Goal: Information Seeking & Learning: Learn about a topic

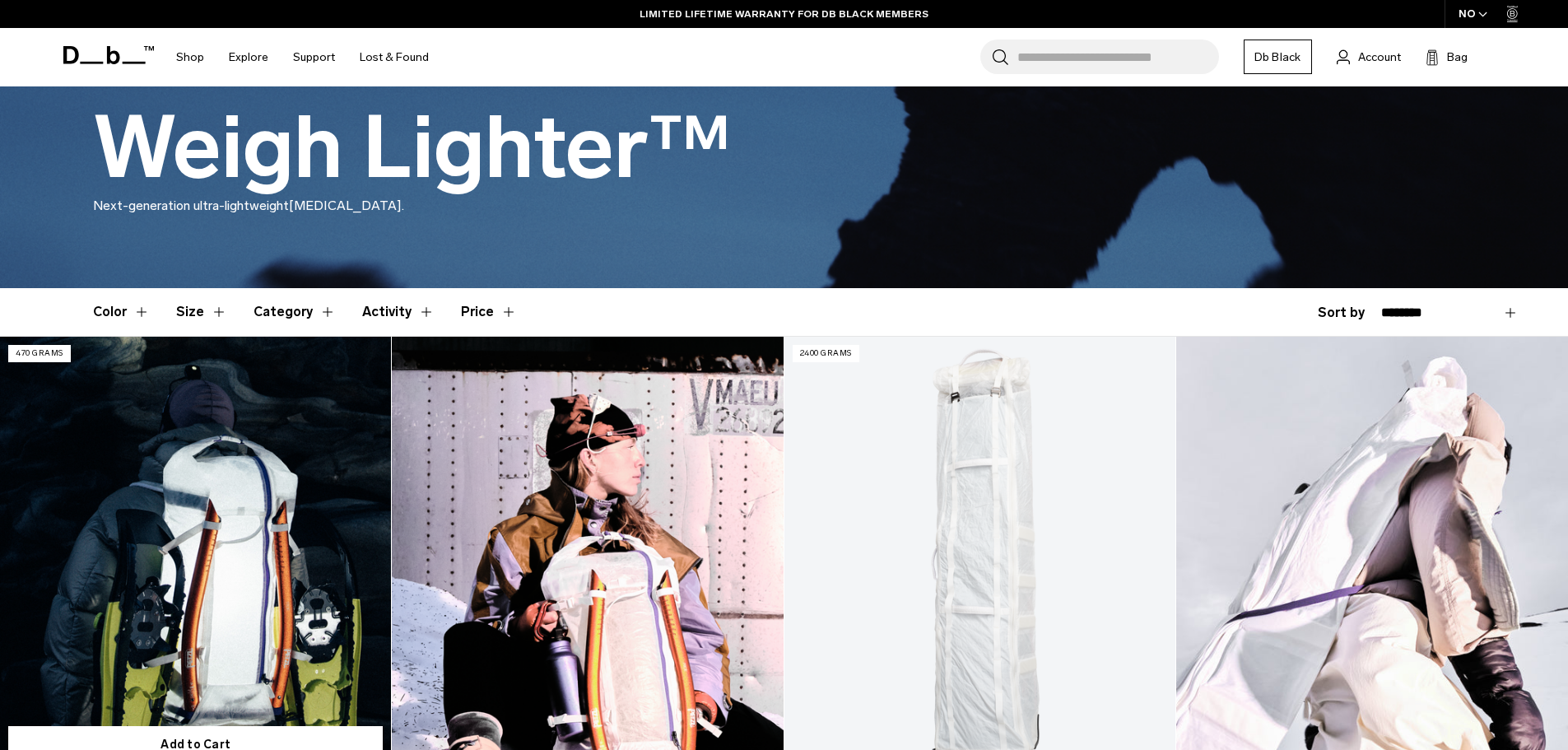
scroll to position [494, 0]
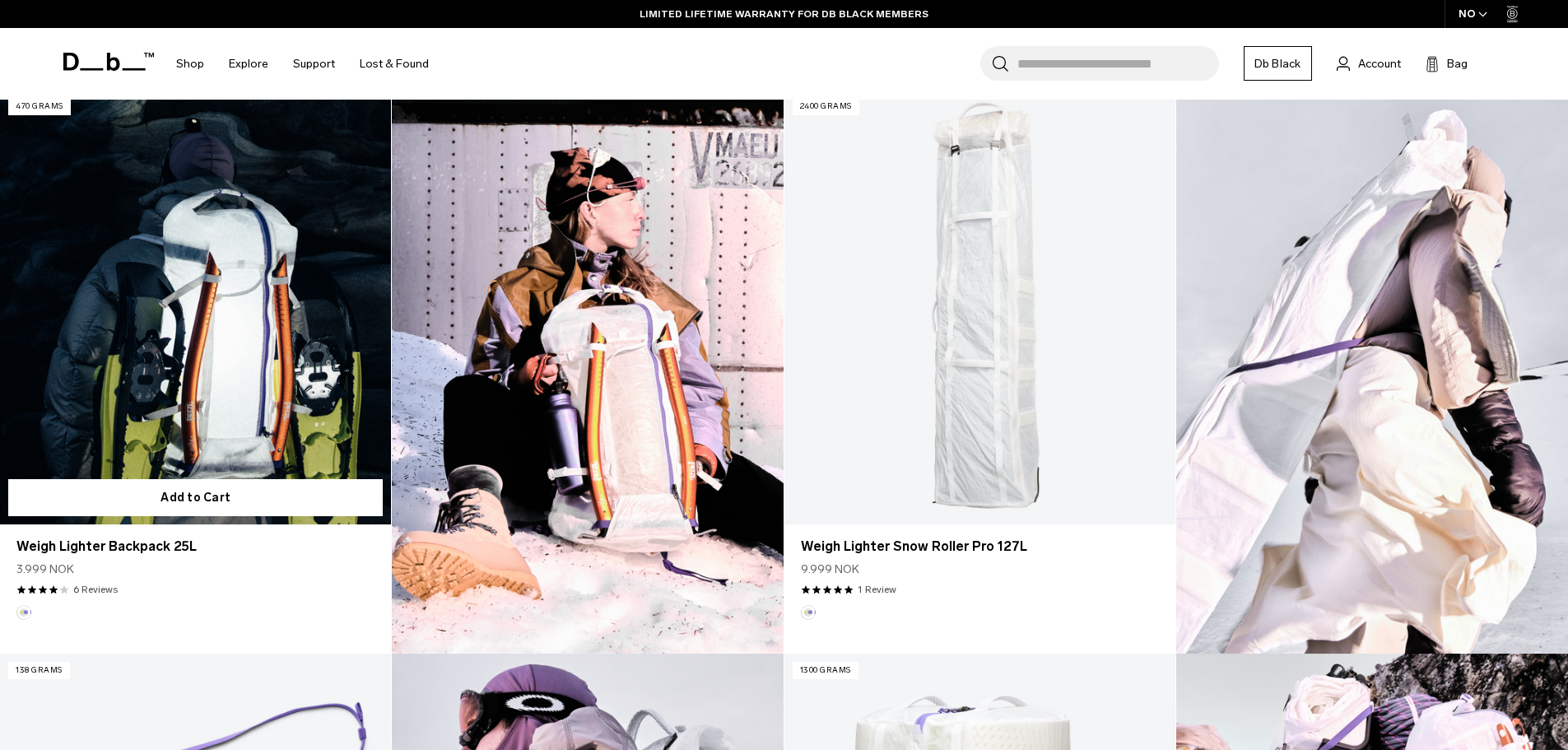
click at [242, 383] on link "Weigh Lighter Backpack 25L" at bounding box center [196, 307] width 391 height 435
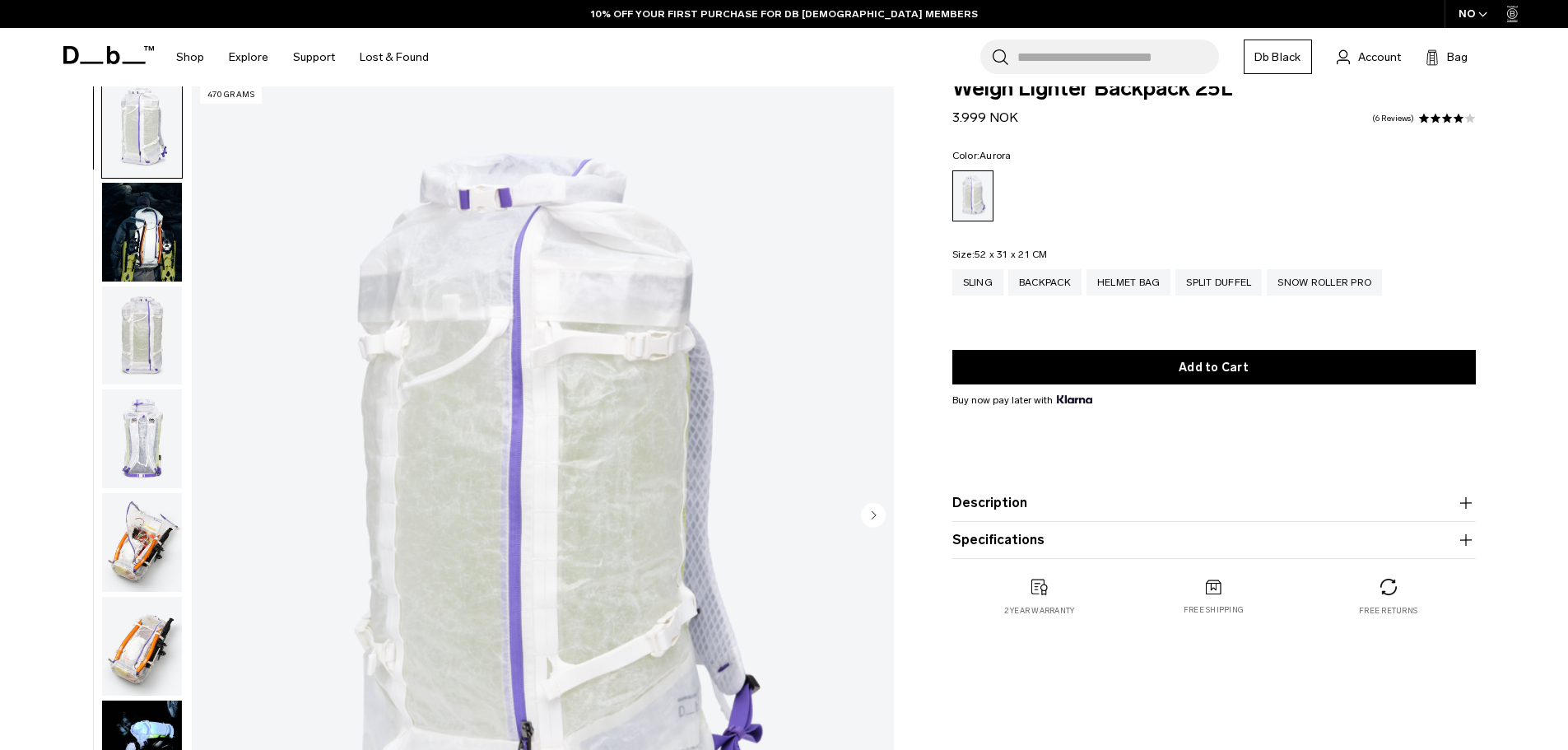
click at [167, 259] on img "button" at bounding box center [142, 232] width 80 height 99
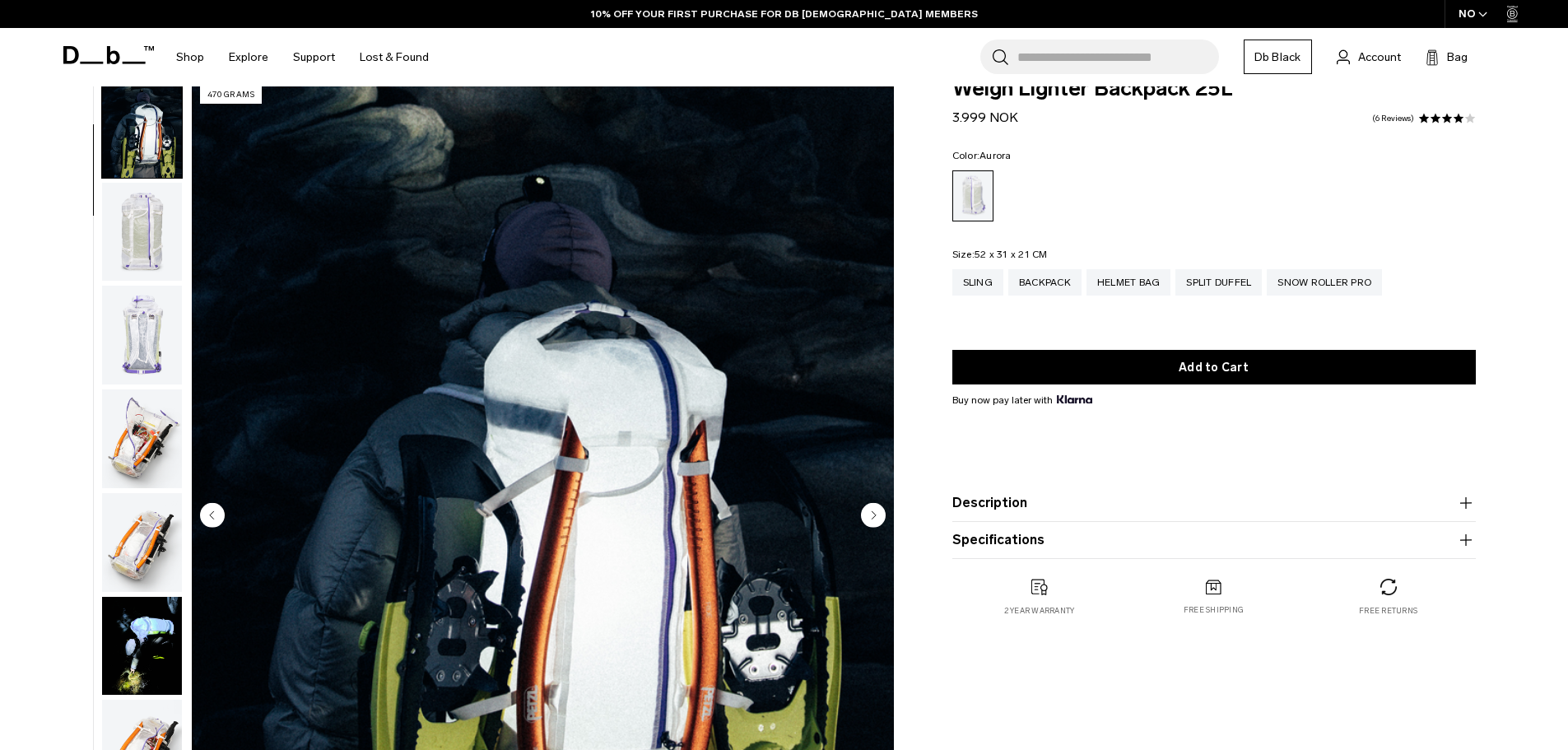
click at [157, 309] on img "button" at bounding box center [142, 334] width 80 height 99
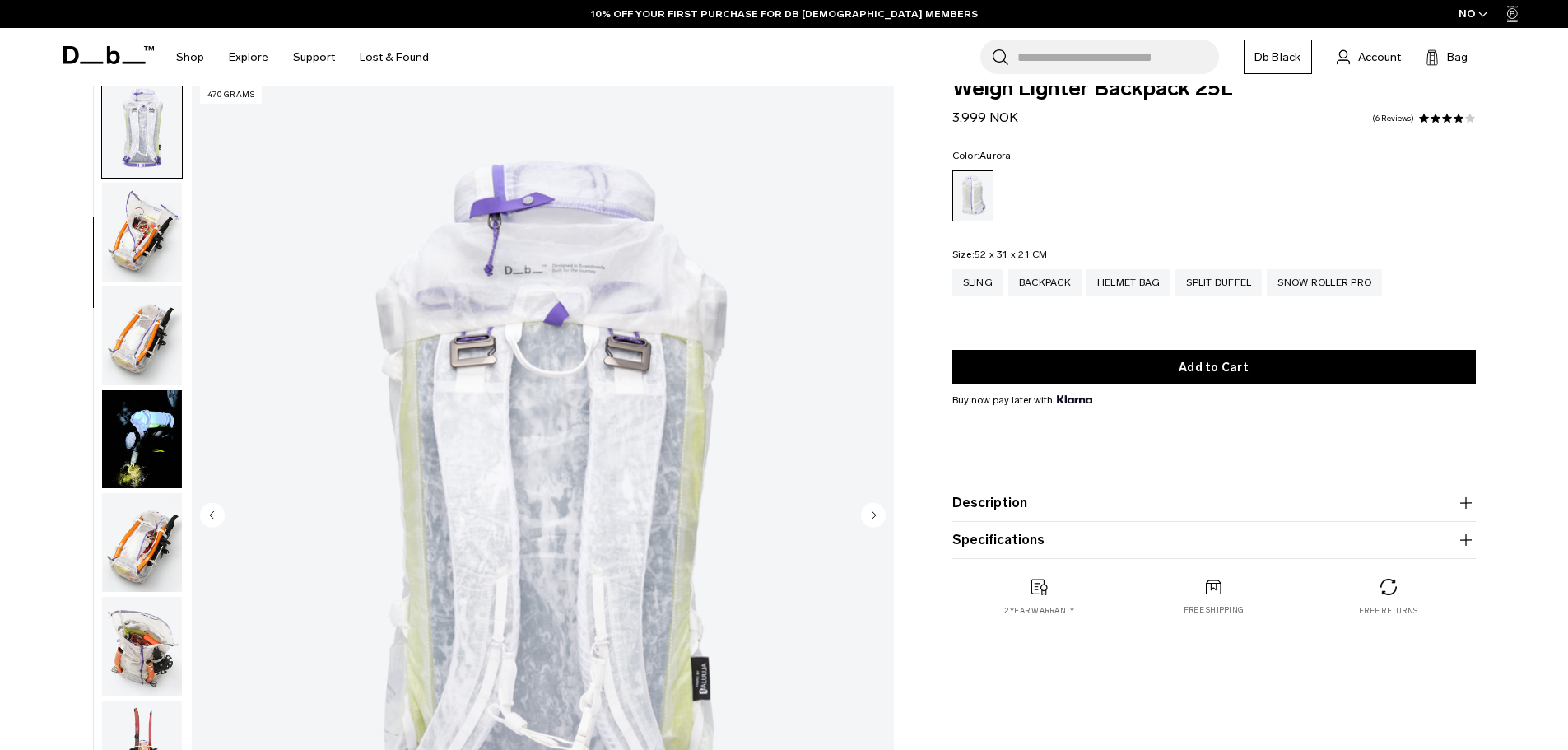
click at [147, 326] on img "button" at bounding box center [142, 335] width 80 height 99
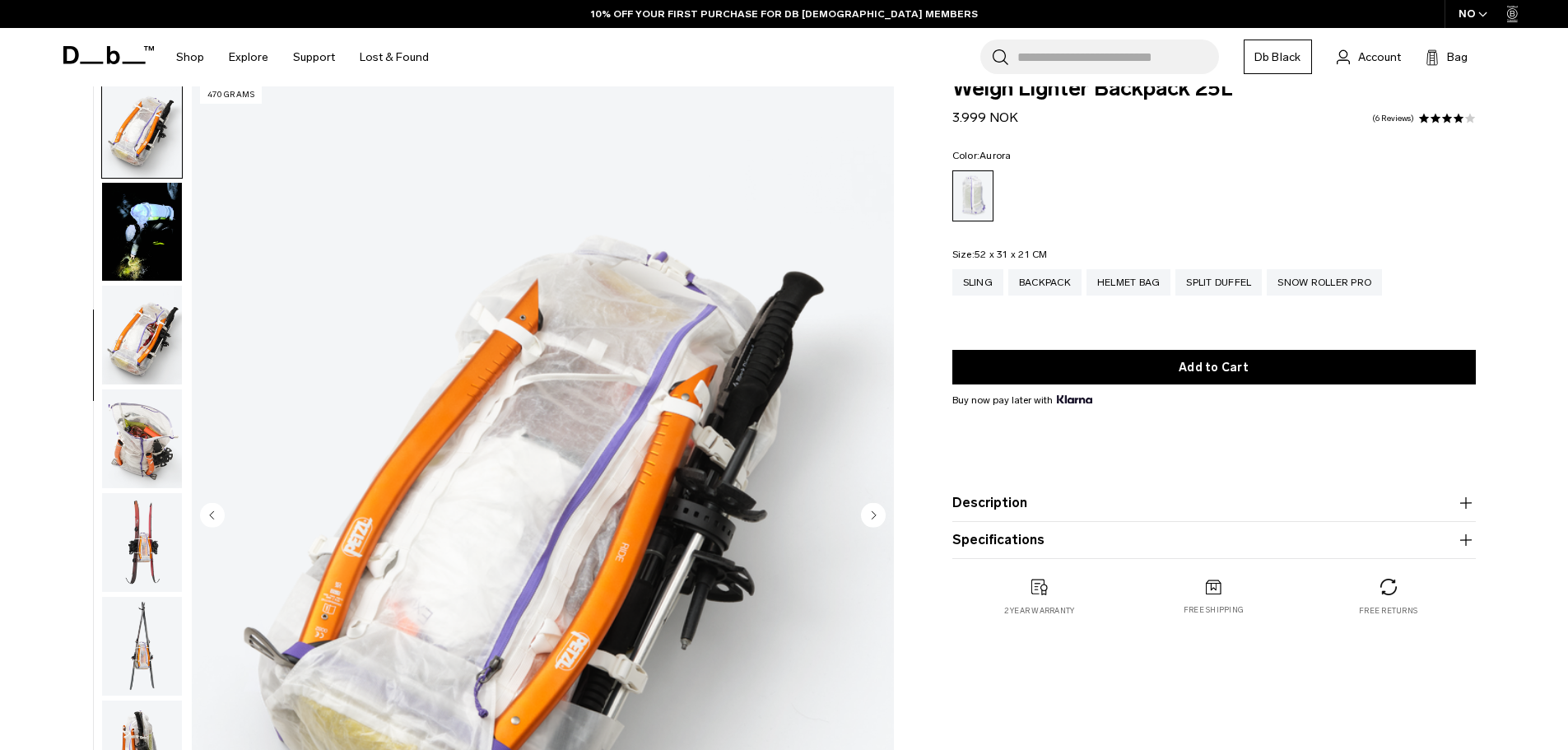
click at [147, 326] on img "button" at bounding box center [142, 334] width 80 height 99
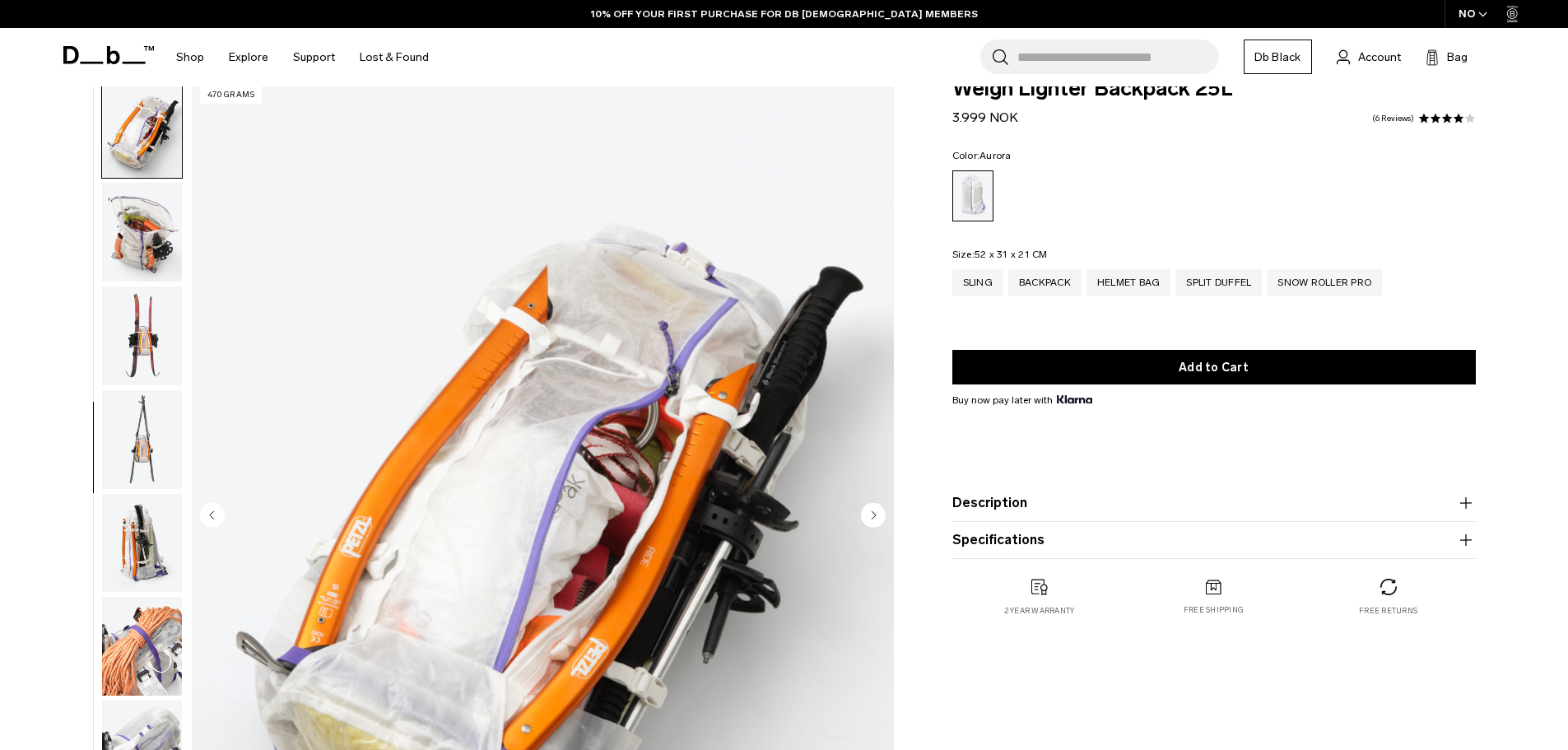
click at [143, 331] on img "button" at bounding box center [142, 335] width 80 height 99
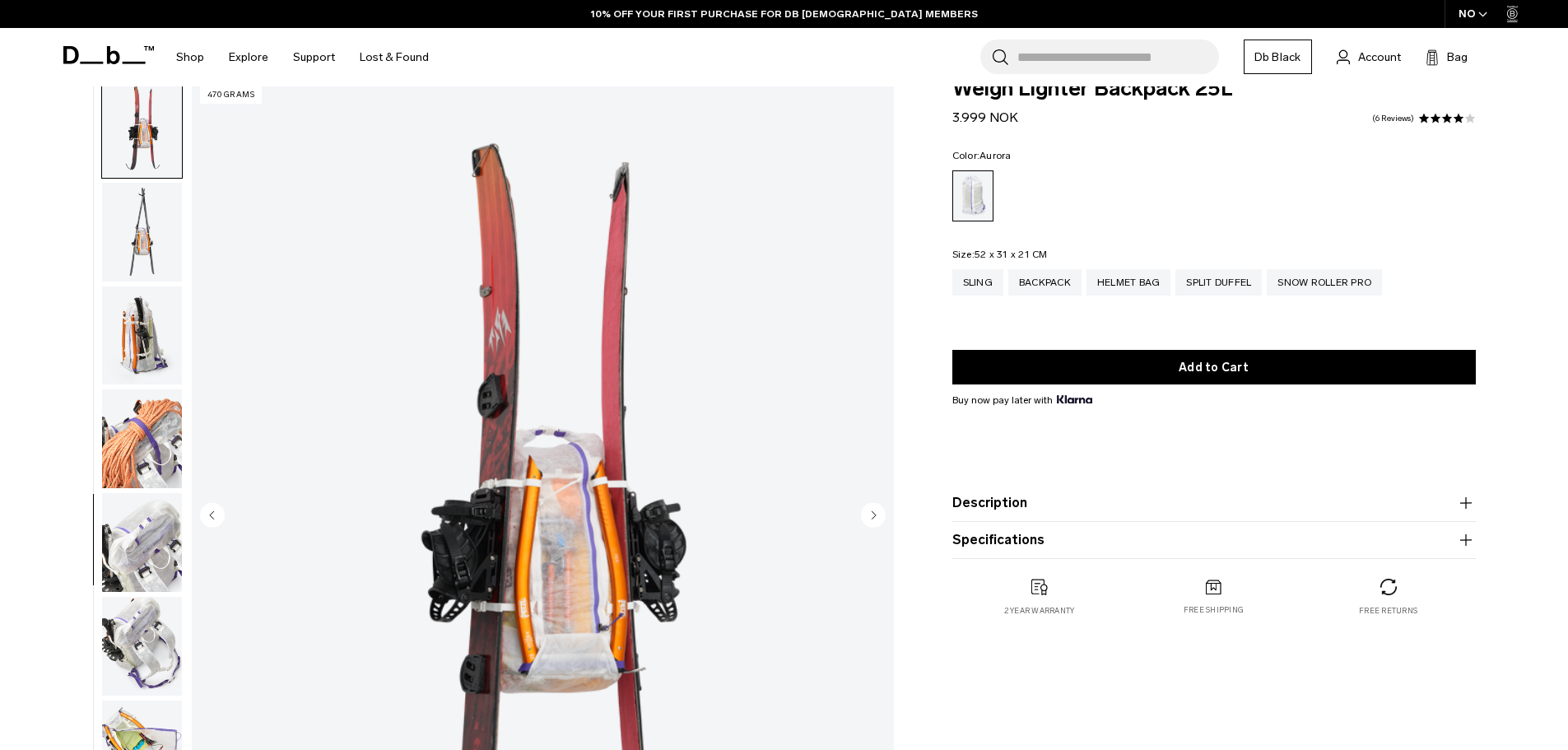
click at [142, 334] on img "button" at bounding box center [142, 335] width 80 height 99
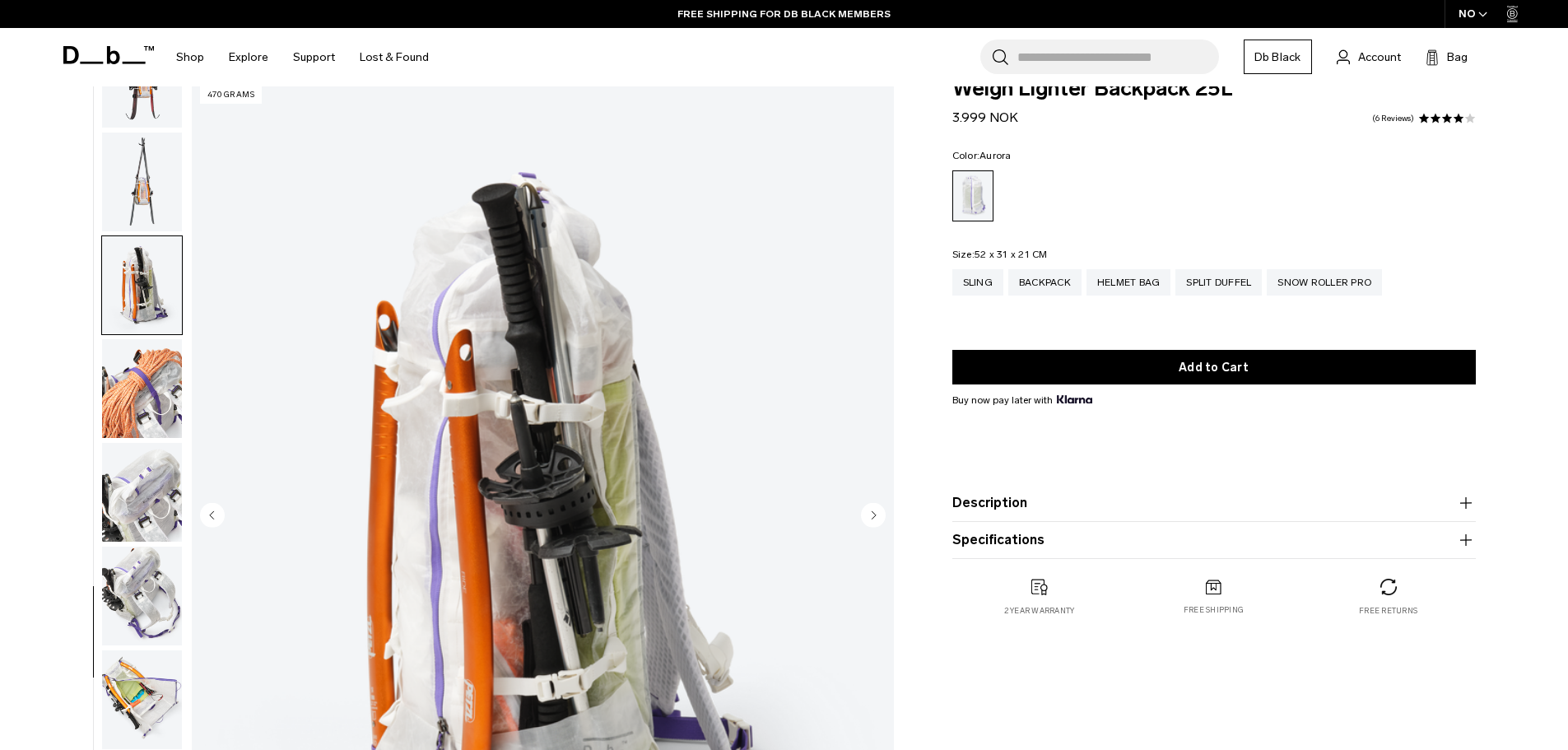
scroll to position [984, 0]
click at [142, 334] on ul at bounding box center [142, 516] width 81 height 877
click at [135, 381] on img "button" at bounding box center [142, 387] width 80 height 99
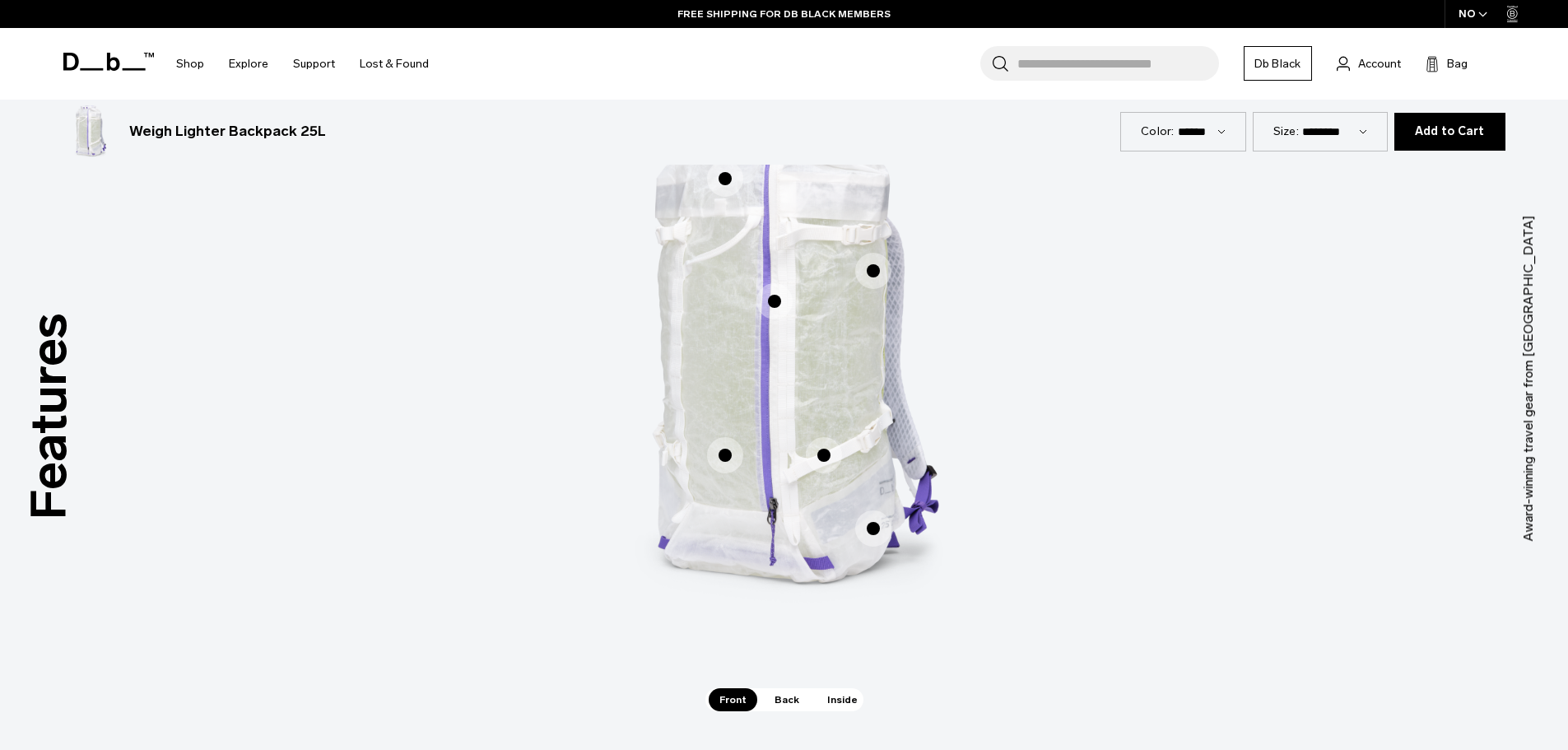
scroll to position [1021, 0]
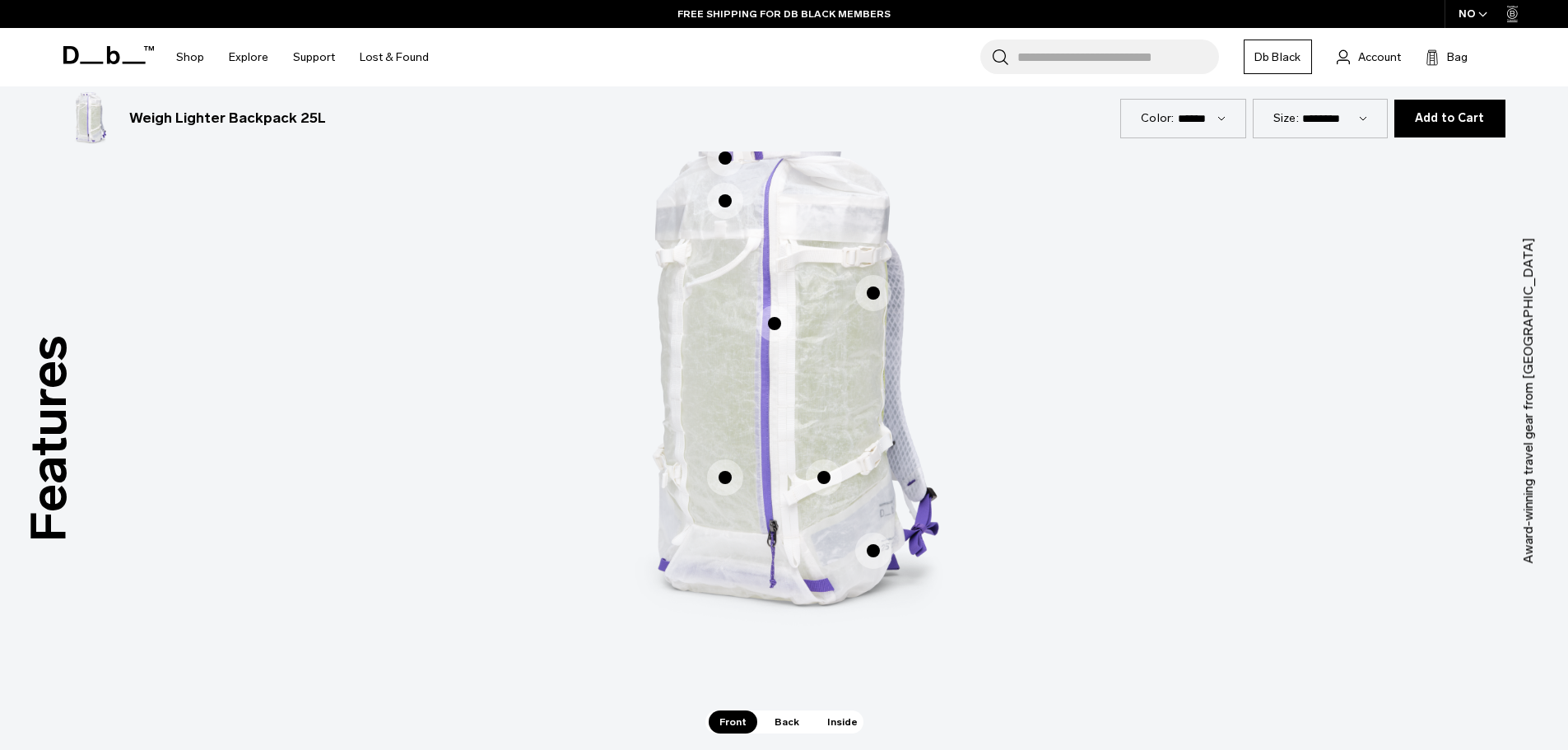
click at [737, 463] on label "Made from ALUULA Graflyte™️" at bounding box center [725, 477] width 40 height 40
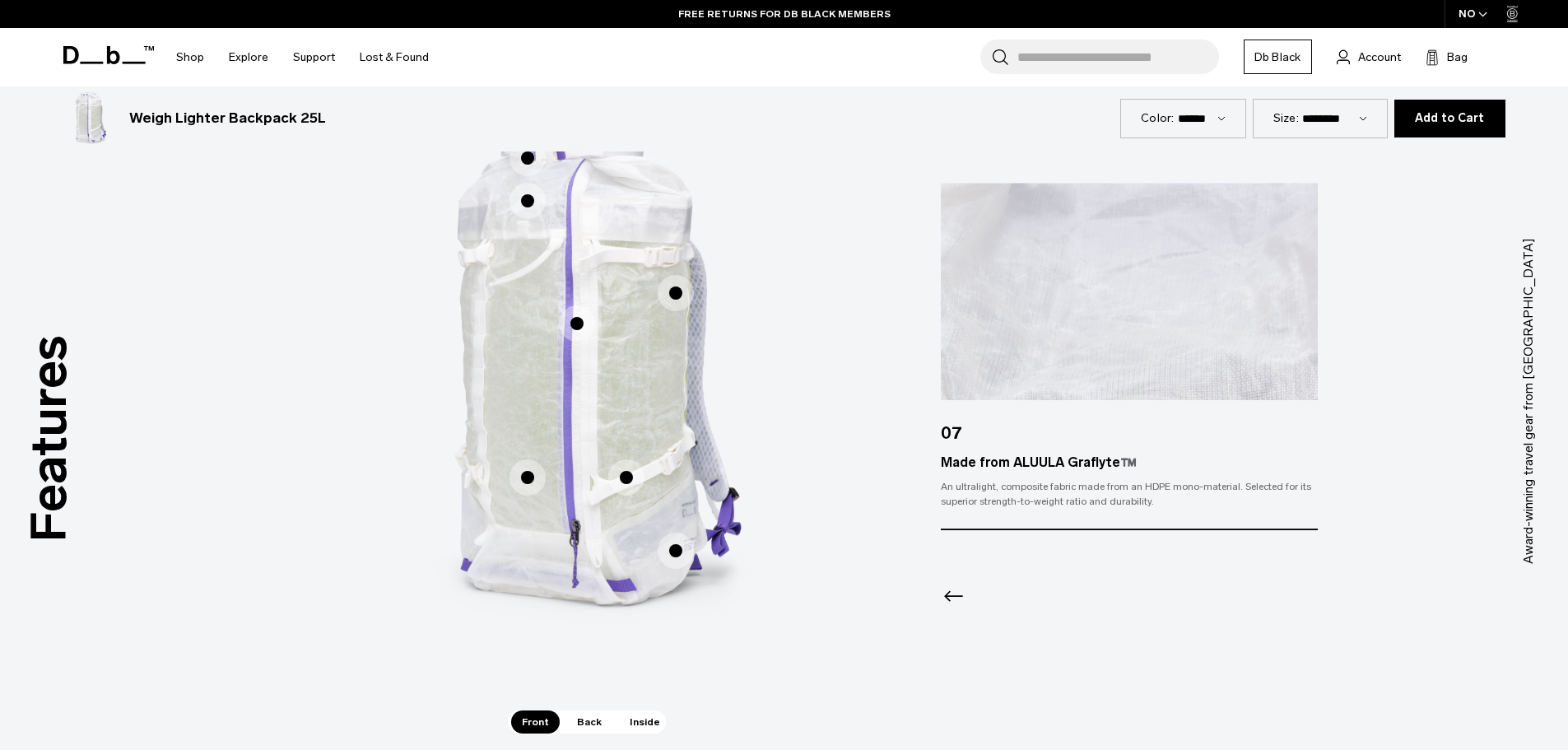
click at [676, 552] on span "1 / 3" at bounding box center [675, 551] width 36 height 36
click at [616, 459] on label "Dual axe carry" at bounding box center [626, 477] width 40 height 40
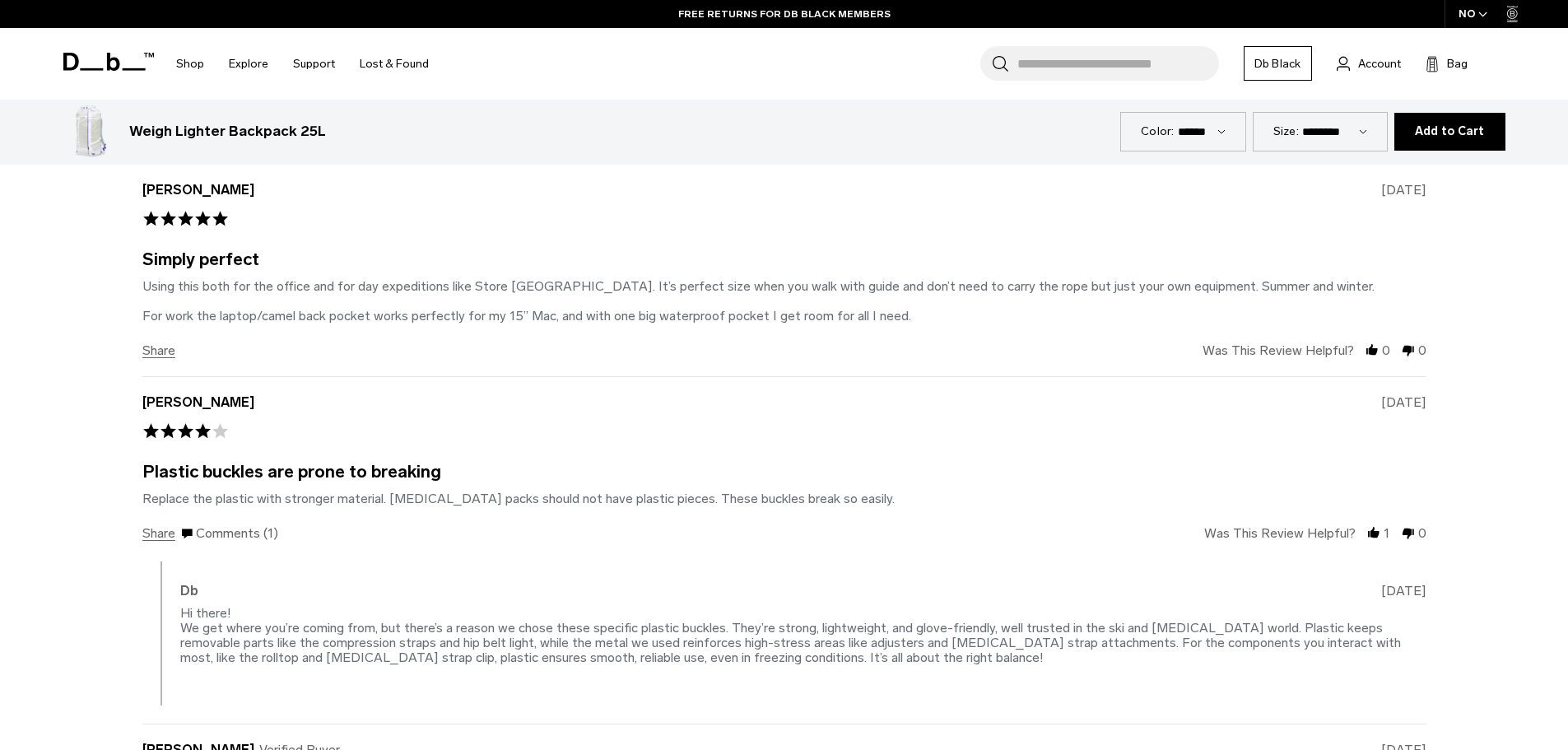
scroll to position [4233, 0]
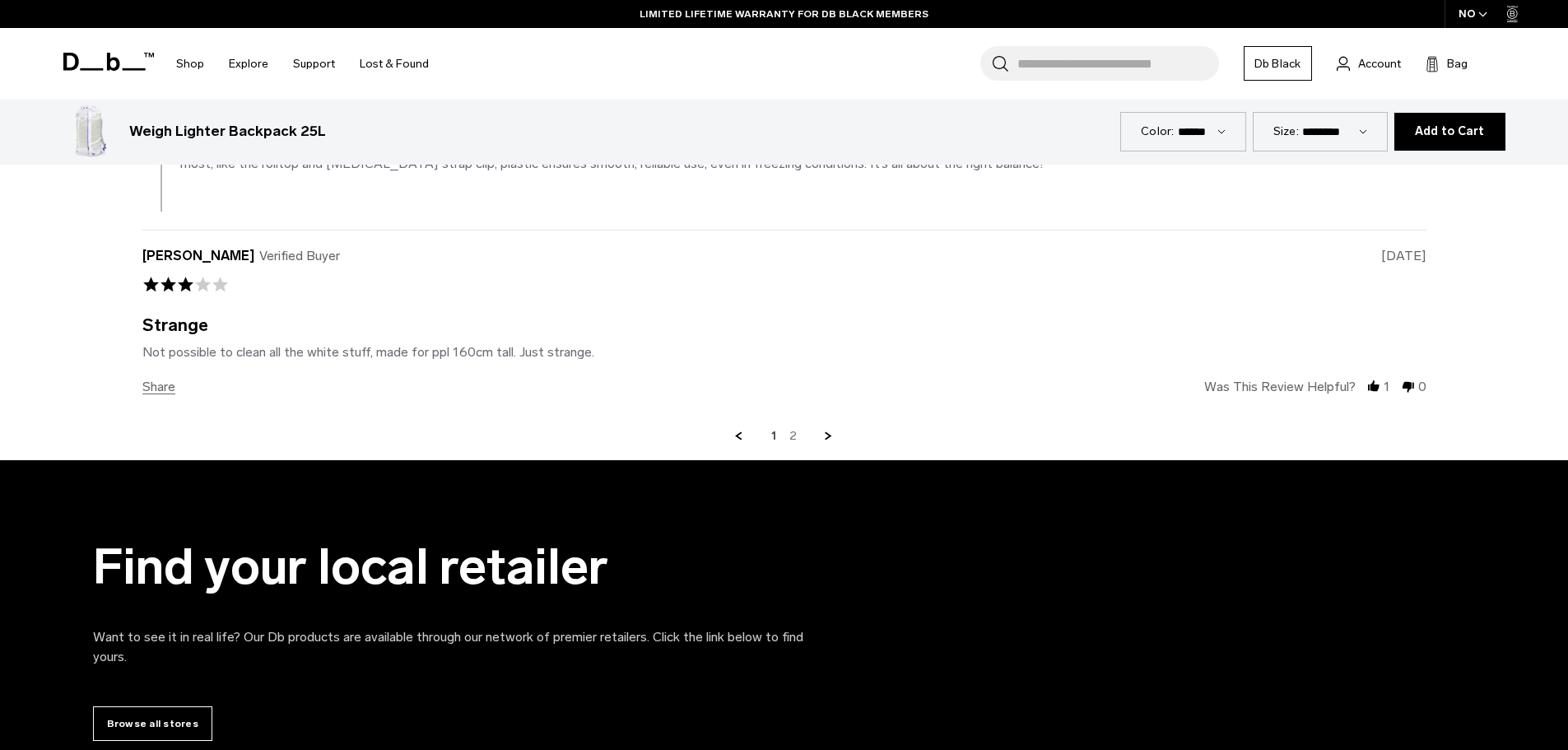
click at [793, 433] on link "2" at bounding box center [793, 437] width 7 height 14
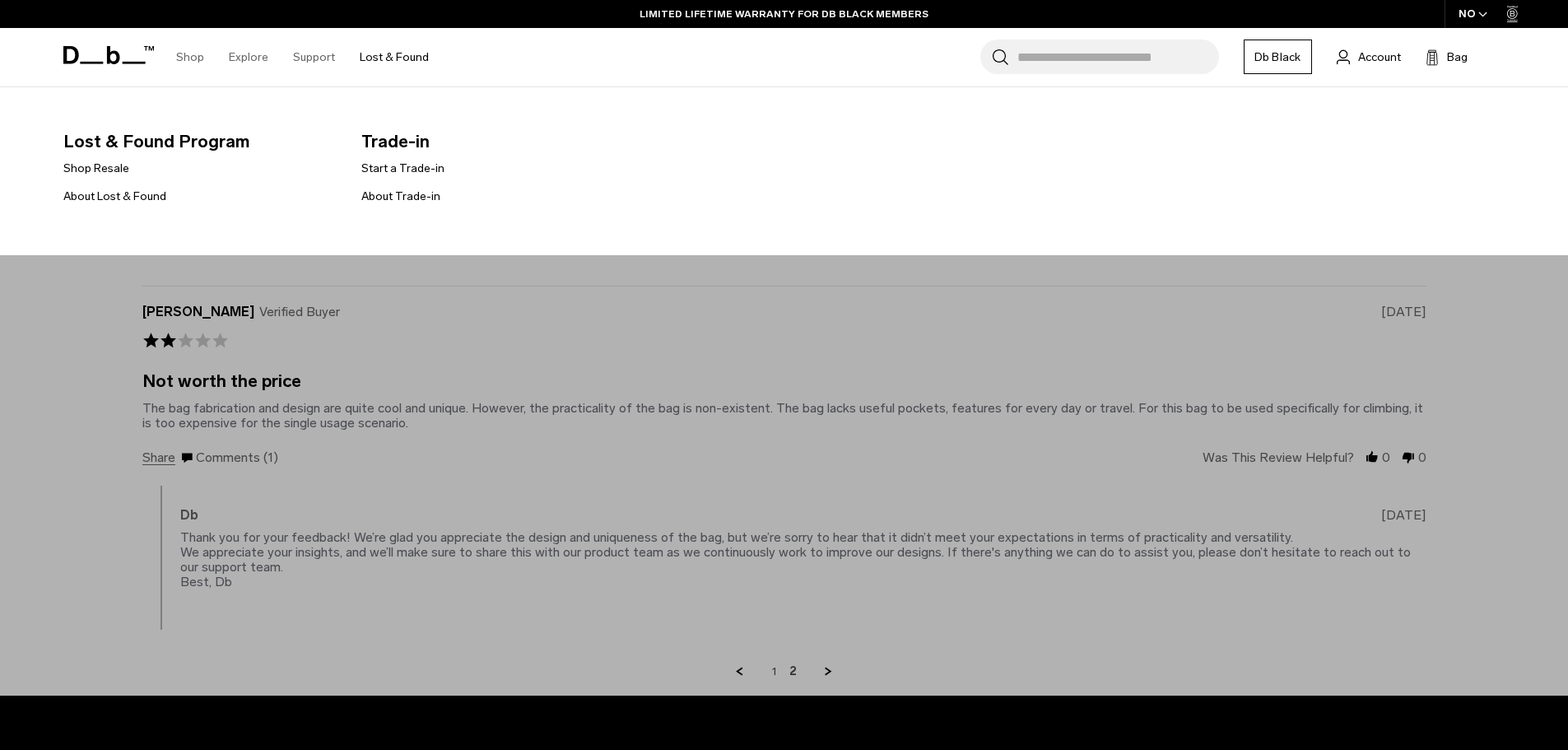
scroll to position [3227, 0]
